Goal: Find contact information: Find contact information

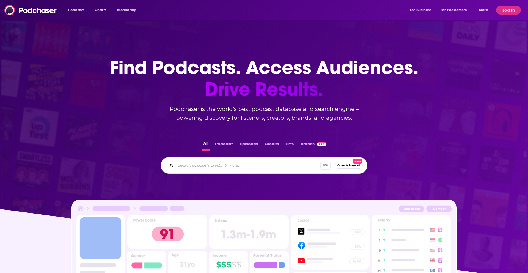
click at [213, 165] on input "Search podcasts, credits, & more..." at bounding box center [248, 165] width 145 height 9
type input "earn your leisure podcast"
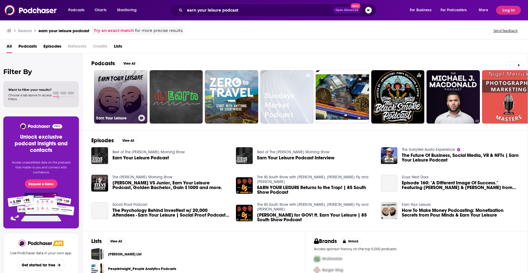
click at [127, 97] on link "Earn Your Leisure" at bounding box center [120, 96] width 53 height 53
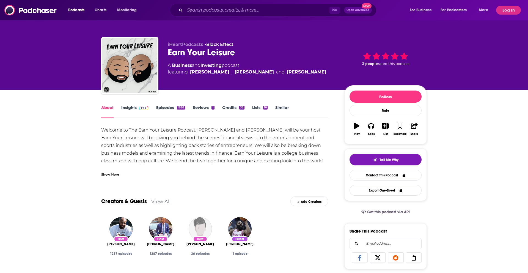
click at [135, 105] on link "Insights" at bounding box center [134, 111] width 27 height 13
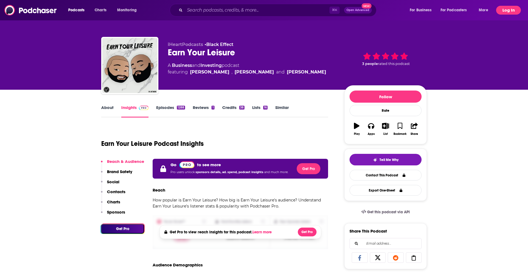
click at [509, 13] on button "Log In" at bounding box center [508, 10] width 25 height 9
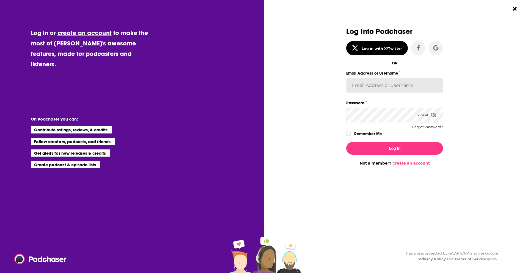
click at [398, 82] on input "Email Address or Username" at bounding box center [394, 85] width 97 height 15
click at [427, 86] on input "[EMAIL_ADDRESS][DOMAIN_NAME]" at bounding box center [394, 85] width 97 height 15
type input "[PERSON_NAME][EMAIL_ADDRESS][PERSON_NAME][DOMAIN_NAME]"
click at [346, 142] on button "Log In" at bounding box center [394, 148] width 97 height 13
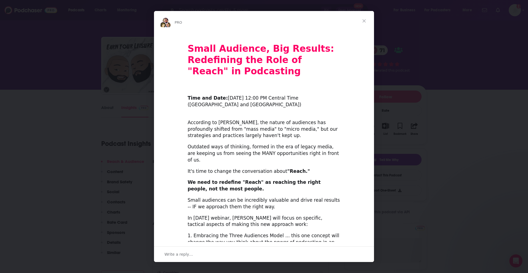
click at [365, 20] on span "Close" at bounding box center [364, 21] width 20 height 20
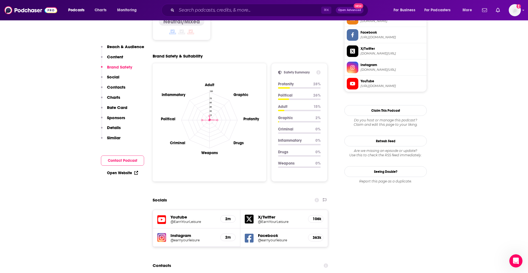
scroll to position [564, 0]
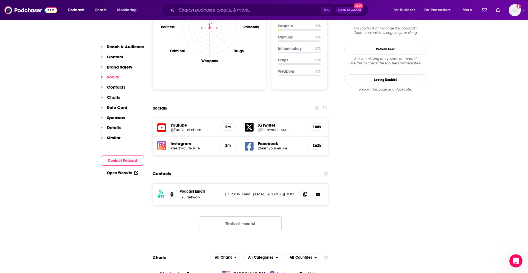
click at [250, 216] on button "That's all there is!" at bounding box center [240, 223] width 83 height 15
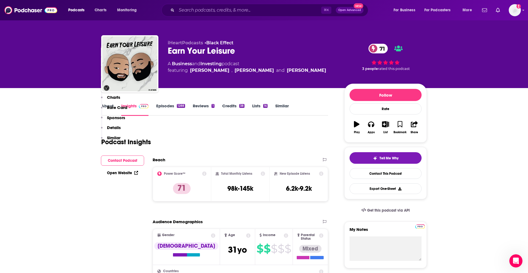
scroll to position [0, 0]
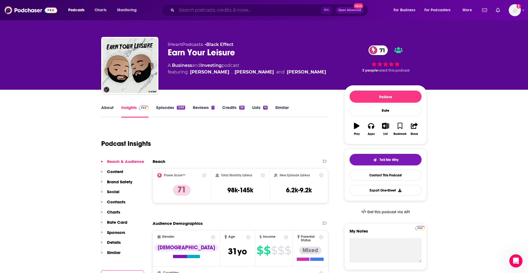
click at [223, 9] on input "Search podcasts, credits, & more..." at bounding box center [249, 10] width 145 height 9
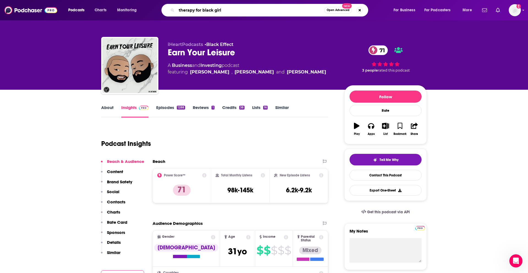
type input "therapy for black girls"
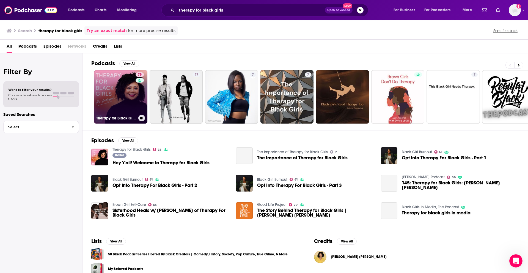
click at [127, 93] on link "75 Therapy for Black Girls" at bounding box center [120, 96] width 53 height 53
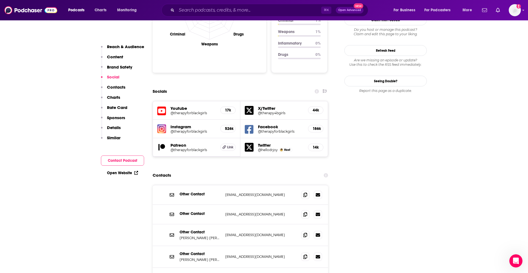
scroll to position [580, 0]
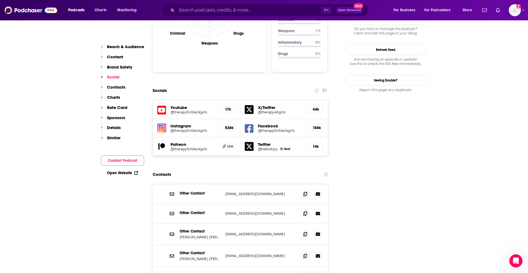
click at [306, 245] on div "Other Contact [PERSON_NAME] [PERSON_NAME], Ph.D. and iHeartPodcasts [EMAIL_ADDR…" at bounding box center [240, 256] width 175 height 22
click at [306, 251] on span at bounding box center [305, 255] width 8 height 8
click at [304, 272] on span at bounding box center [305, 276] width 8 height 8
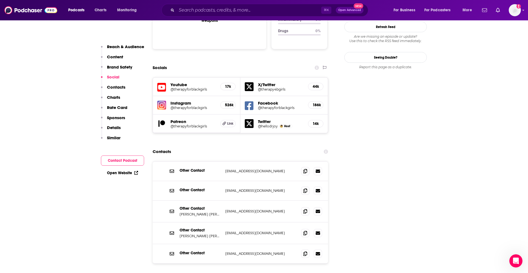
scroll to position [606, 0]
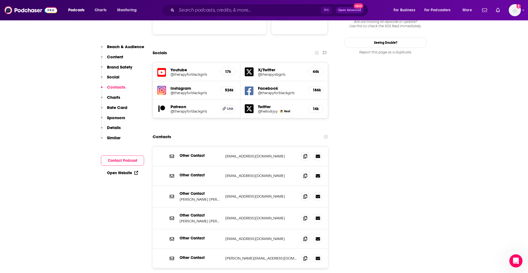
scroll to position [619, 0]
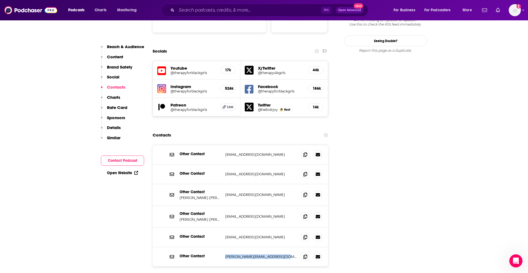
drag, startPoint x: 288, startPoint y: 216, endPoint x: 224, endPoint y: 218, distance: 63.6
click at [224, 247] on div "Other Contact [PERSON_NAME][EMAIL_ADDRESS][DOMAIN_NAME] [PERSON_NAME][EMAIL_ADD…" at bounding box center [240, 256] width 175 height 19
copy p "[PERSON_NAME][EMAIL_ADDRESS][DOMAIN_NAME]"
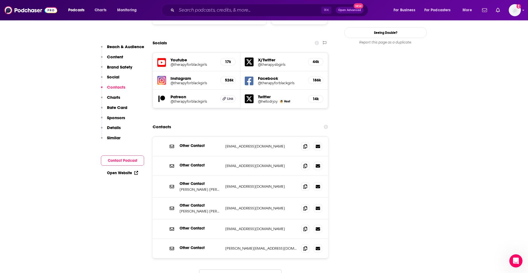
click at [198, 198] on div "Other Contact [PERSON_NAME] [PERSON_NAME], Ph.D. and iHeartPodcasts [EMAIL_ADDR…" at bounding box center [240, 209] width 175 height 22
